Goal: Information Seeking & Learning: Find specific fact

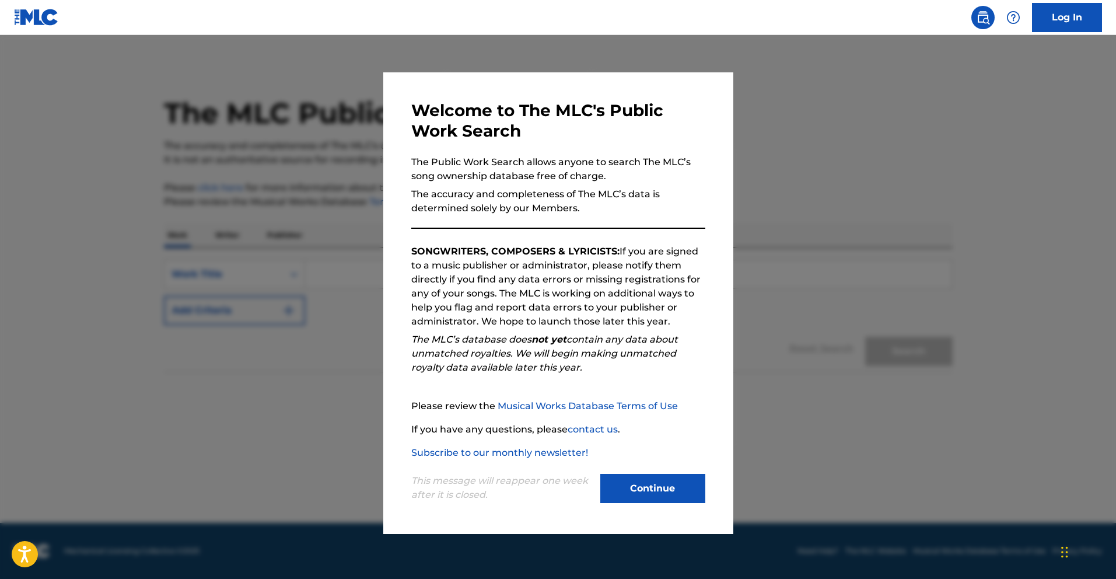
click at [657, 474] on button "Continue" at bounding box center [652, 488] width 105 height 29
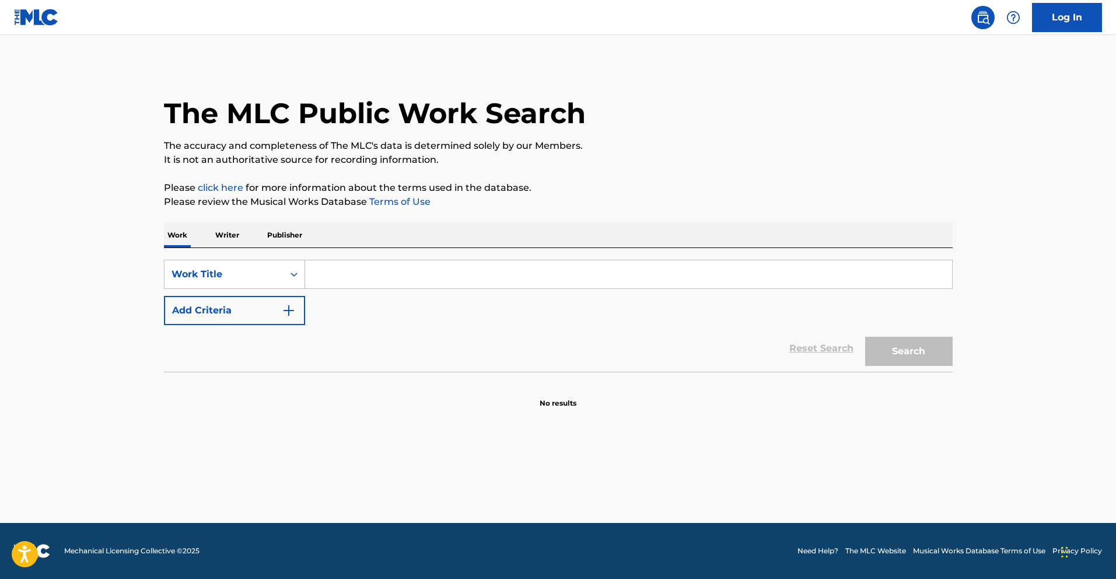
click at [338, 275] on input "Search Form" at bounding box center [628, 274] width 647 height 28
paste input "CORTEIZ"
click at [865, 337] on button "Search" at bounding box center [909, 351] width 88 height 29
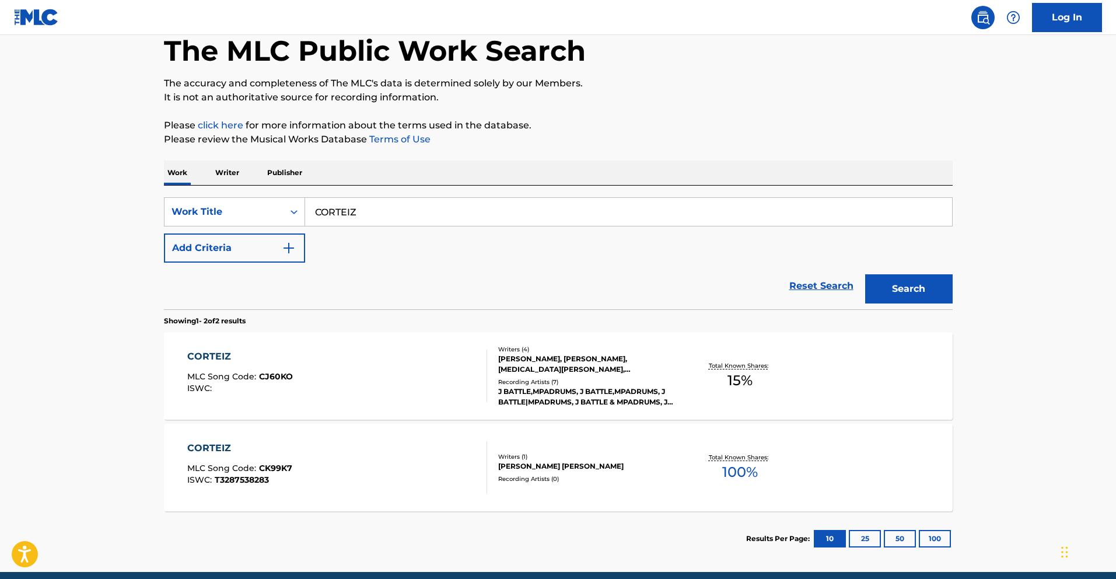
scroll to position [111, 0]
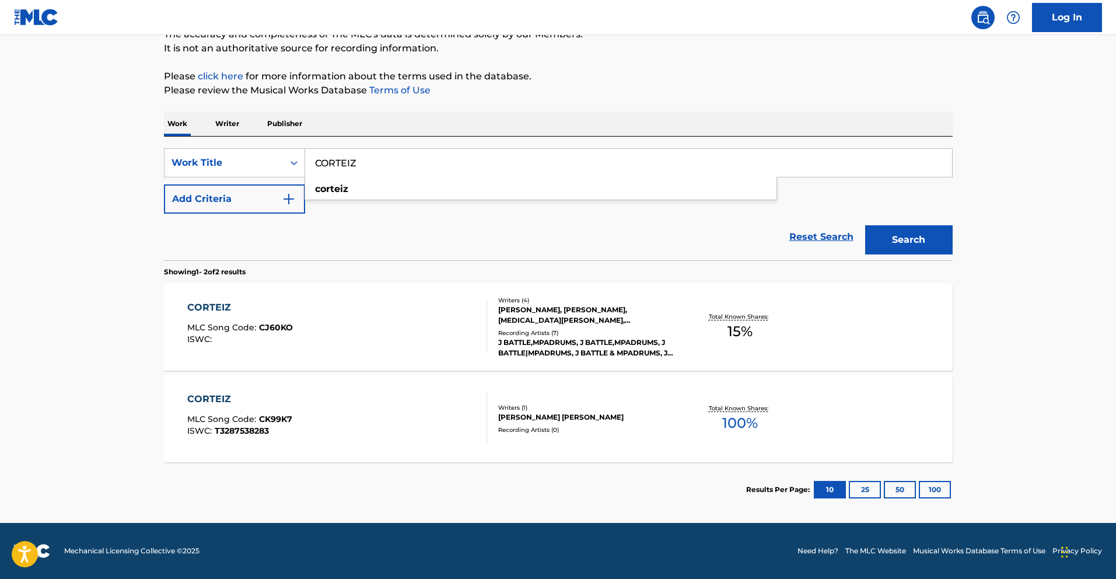
drag, startPoint x: 407, startPoint y: 163, endPoint x: 330, endPoint y: 157, distance: 77.2
click at [330, 158] on input "CORTEIZ" at bounding box center [628, 163] width 647 height 28
type input "C"
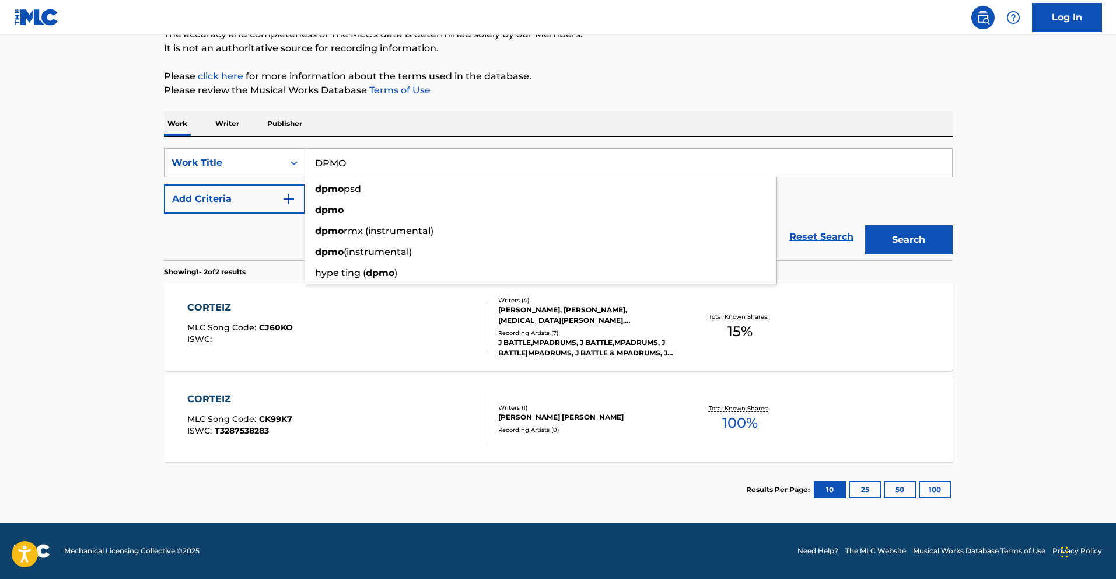
type input "DPMO"
click at [865, 225] on button "Search" at bounding box center [909, 239] width 88 height 29
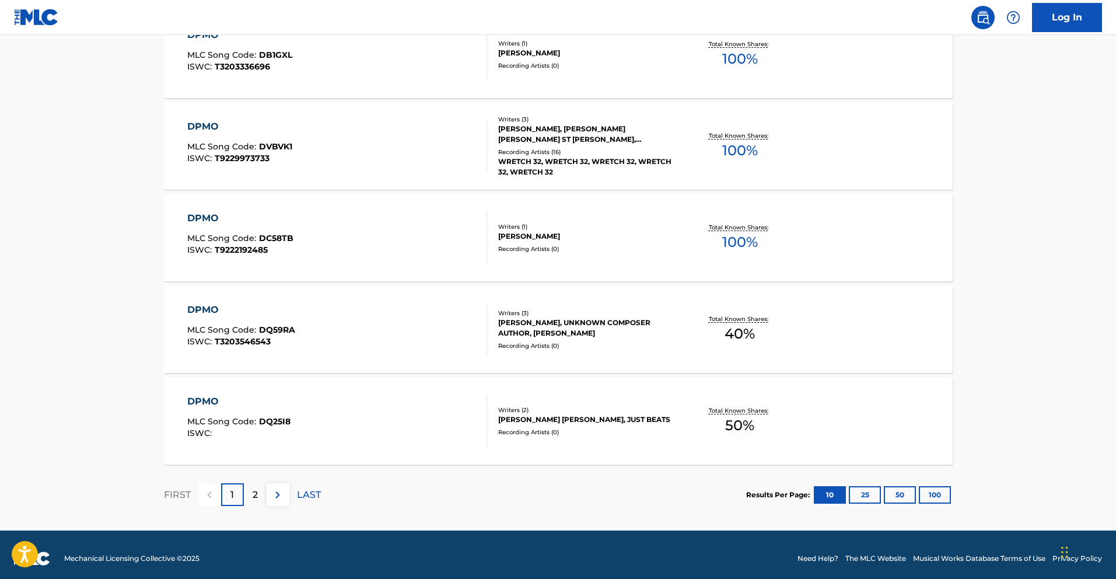
scroll to position [850, 0]
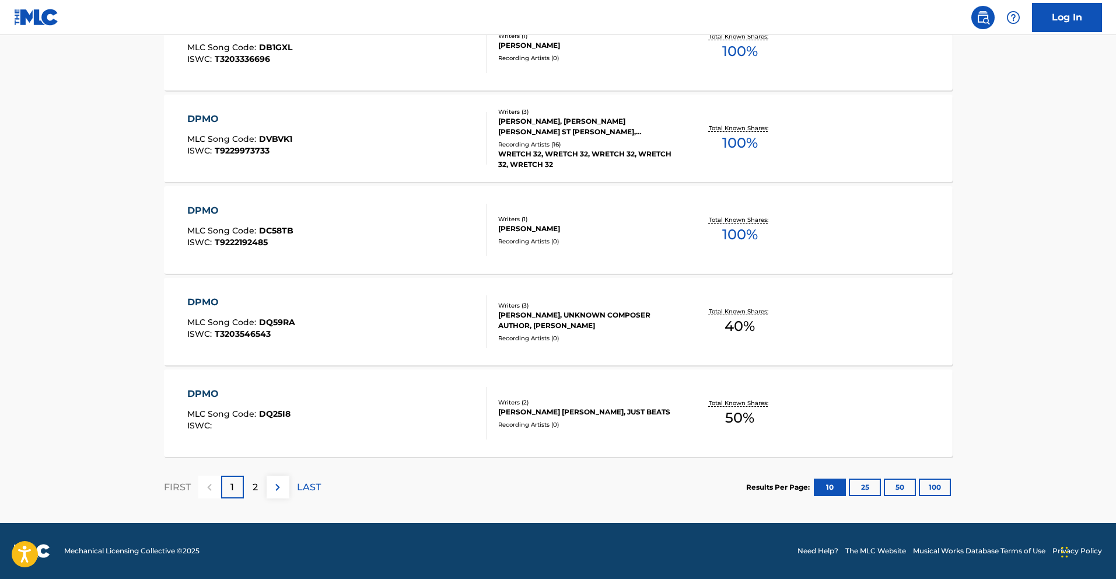
click at [254, 491] on p "2" at bounding box center [255, 487] width 5 height 14
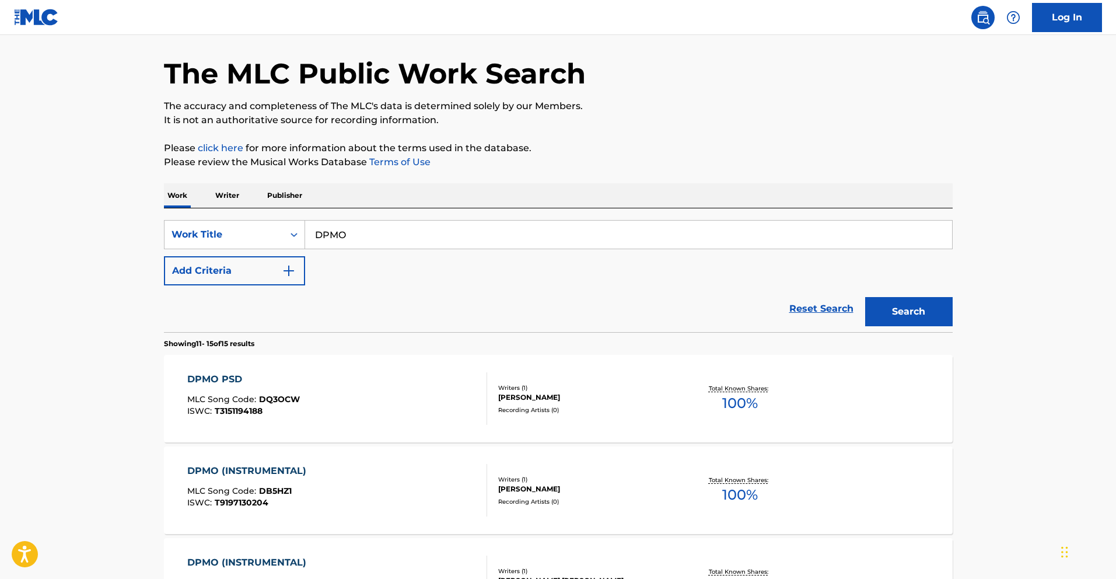
scroll to position [0, 0]
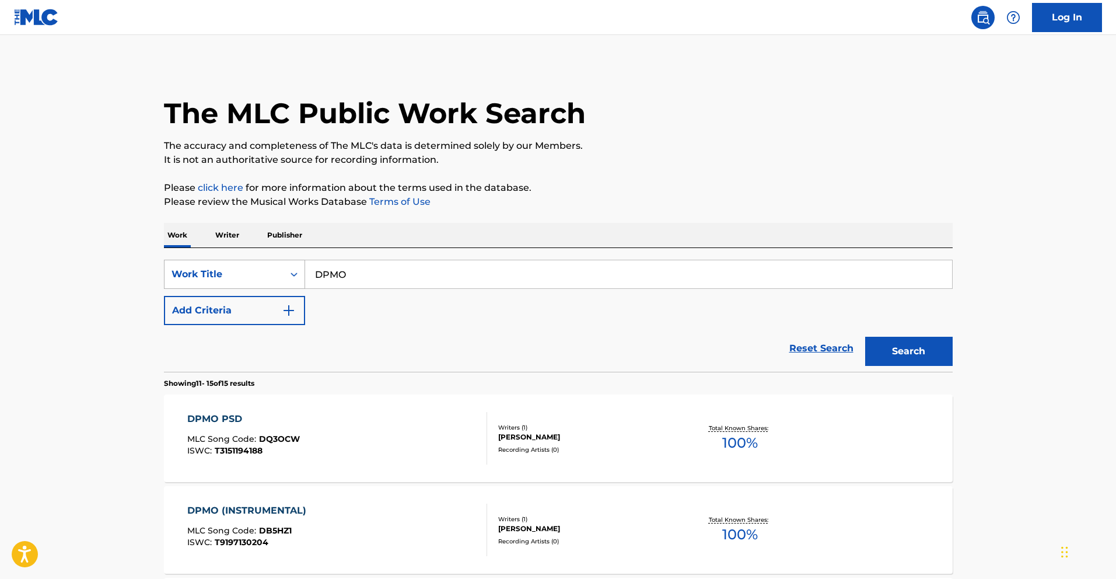
click at [286, 267] on div "Search Form" at bounding box center [294, 274] width 21 height 21
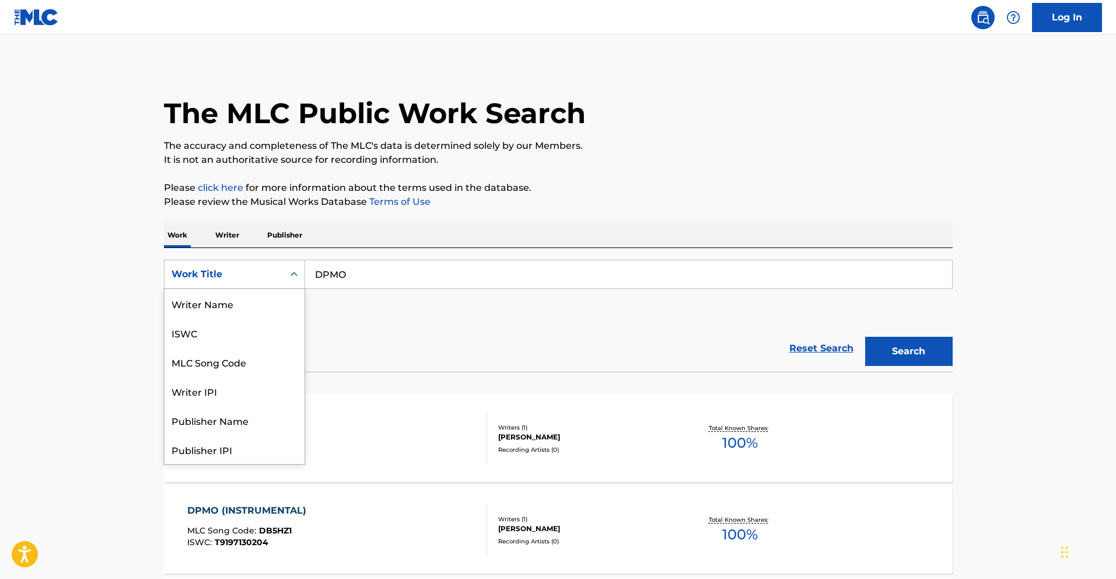
scroll to position [58, 0]
click at [480, 278] on input "DPMO" at bounding box center [628, 274] width 647 height 28
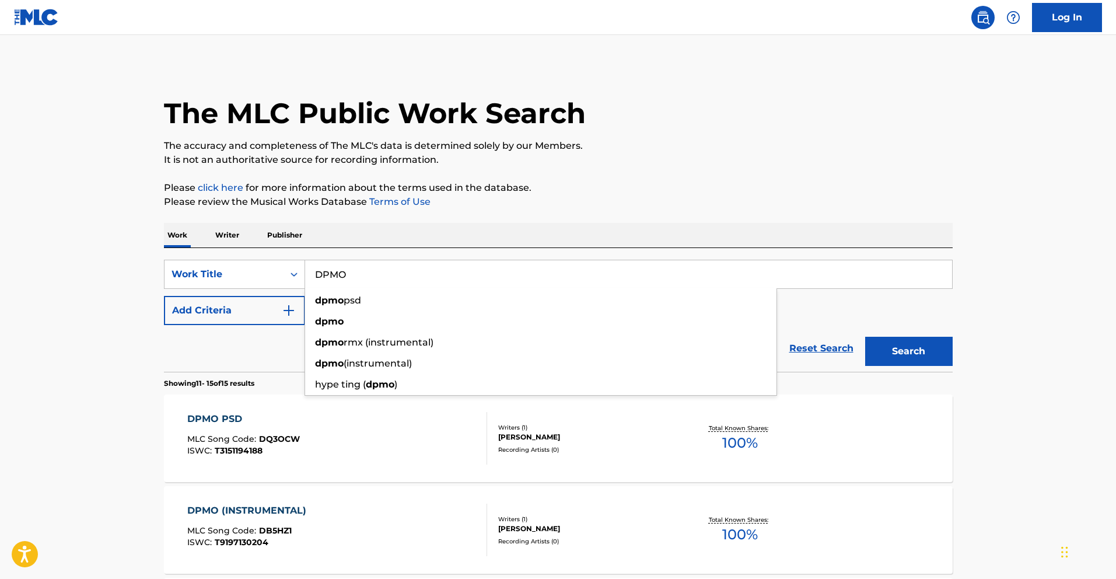
click at [230, 228] on p "Writer" at bounding box center [227, 235] width 31 height 25
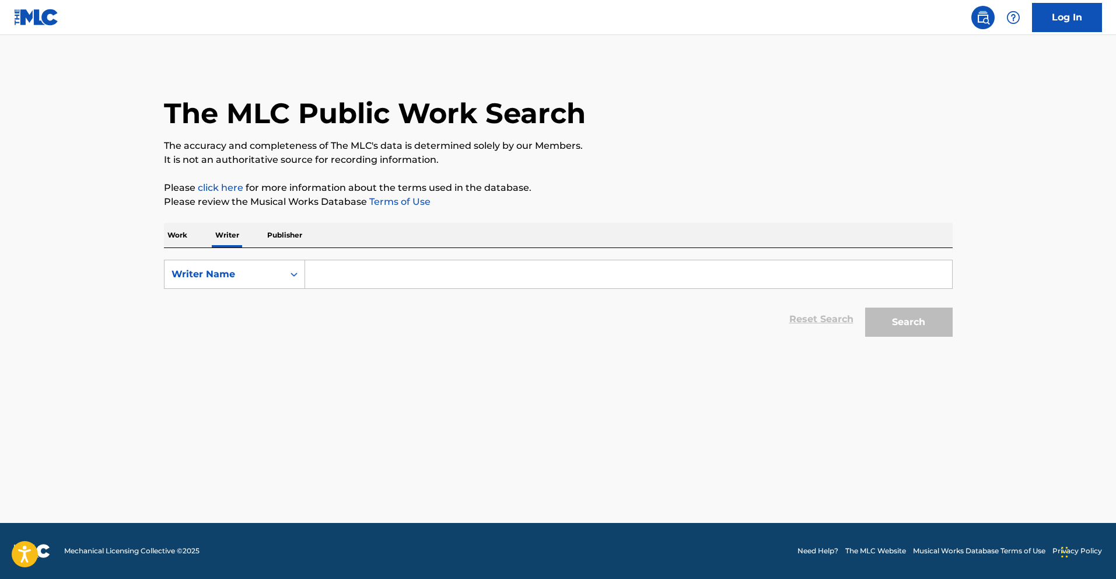
click at [426, 277] on input "Search Form" at bounding box center [628, 274] width 647 height 28
click at [271, 233] on p "Publisher" at bounding box center [285, 235] width 42 height 25
click at [235, 232] on p "Writer" at bounding box center [227, 235] width 31 height 25
click at [392, 277] on input "Search Form" at bounding box center [628, 274] width 647 height 28
paste input "Equation Billionz"
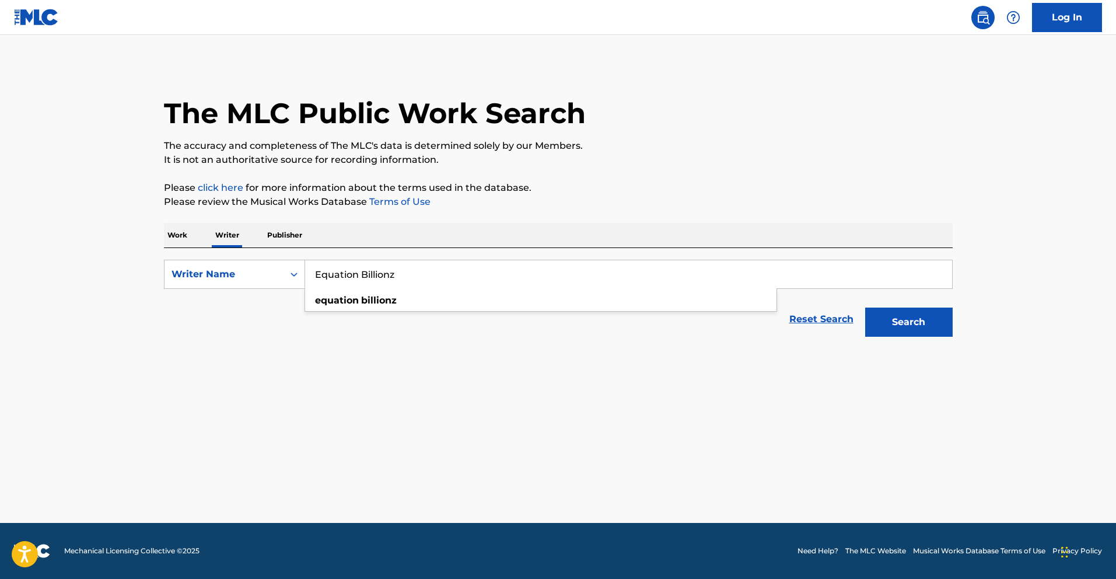
type input "Equation Billionz"
click at [865, 308] on button "Search" at bounding box center [909, 322] width 88 height 29
click at [184, 237] on p "Work" at bounding box center [177, 235] width 27 height 25
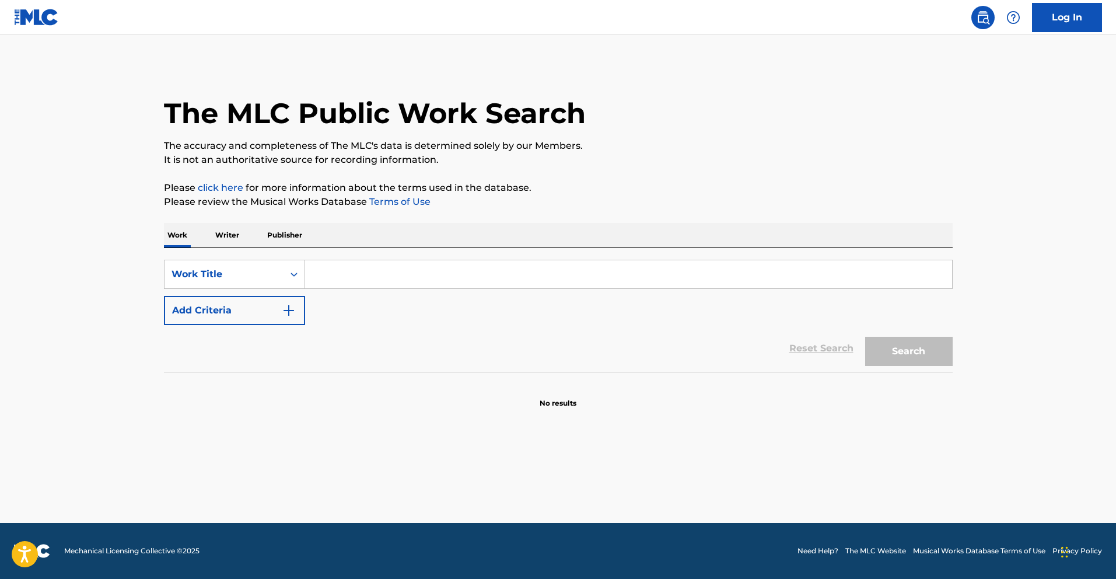
click at [352, 273] on input "Search Form" at bounding box center [628, 274] width 647 height 28
click at [266, 306] on button "Add Criteria" at bounding box center [234, 310] width 141 height 29
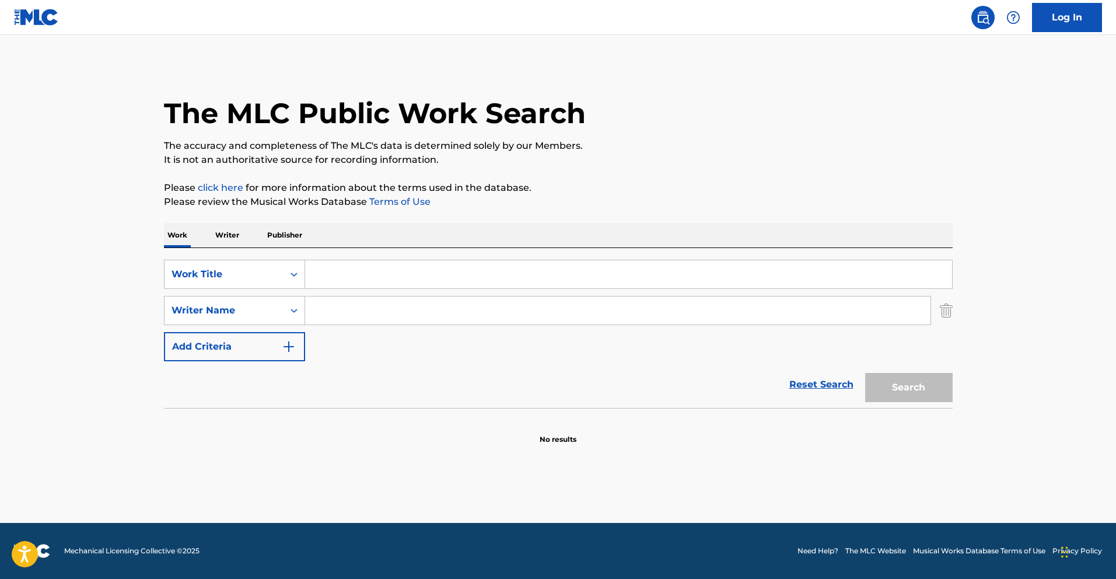
click at [334, 277] on input "Search Form" at bounding box center [628, 274] width 647 height 28
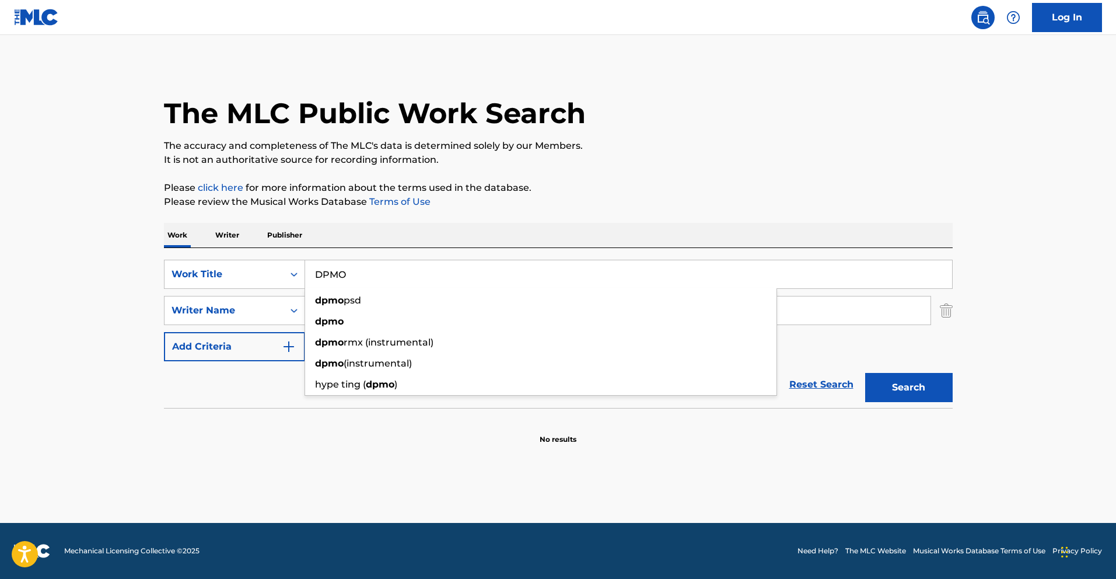
type input "DPMO"
click at [497, 312] on input "Search Form" at bounding box center [618, 310] width 626 height 28
paste input "Equation Billionz"
type input "Equation Billionz"
click at [896, 397] on button "Search" at bounding box center [909, 387] width 88 height 29
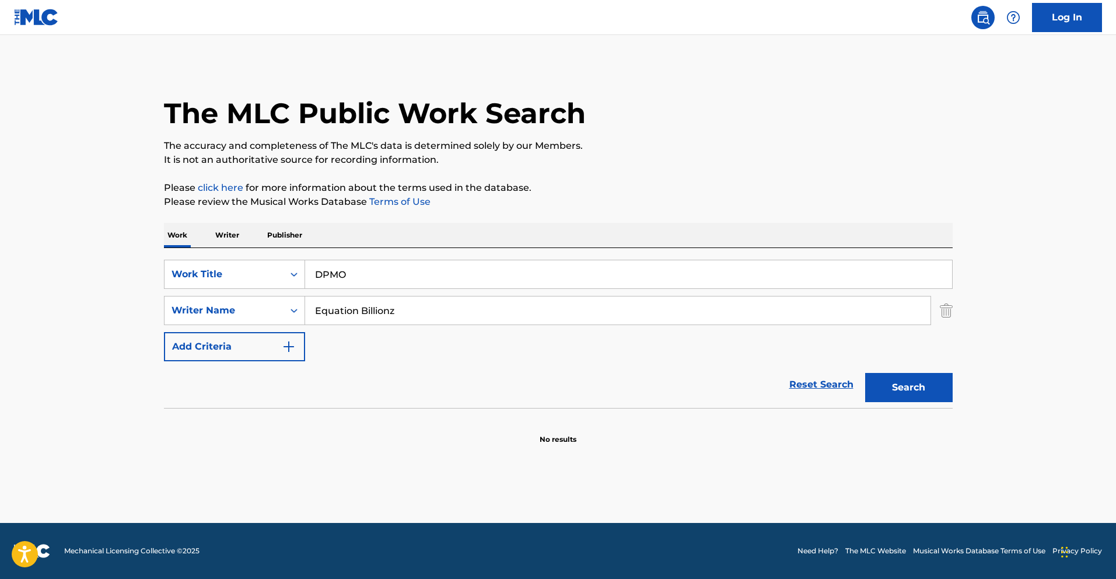
drag, startPoint x: 896, startPoint y: 396, endPoint x: 888, endPoint y: 389, distance: 10.8
click at [896, 395] on button "Search" at bounding box center [909, 387] width 88 height 29
